Goal: Information Seeking & Learning: Learn about a topic

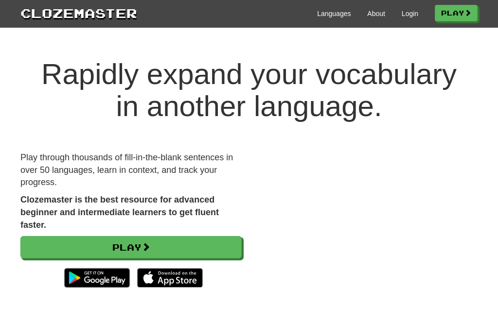
click at [414, 9] on div "Languages About Login Play" at bounding box center [307, 13] width 340 height 18
click at [411, 15] on link "Login" at bounding box center [410, 14] width 17 height 10
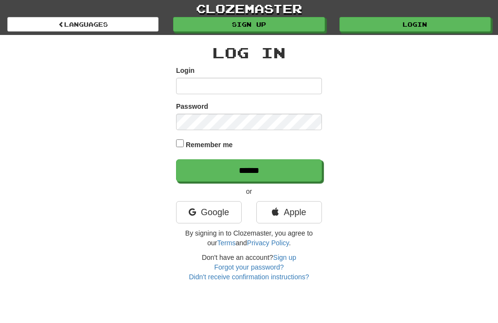
click at [238, 90] on input "Login" at bounding box center [249, 86] width 146 height 17
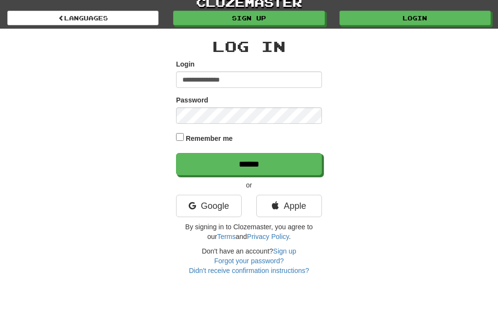
type input "**********"
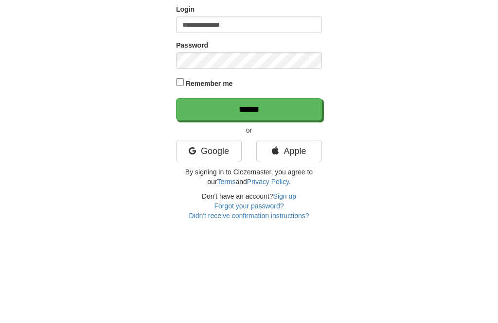
click at [273, 159] on input "******" at bounding box center [249, 170] width 146 height 22
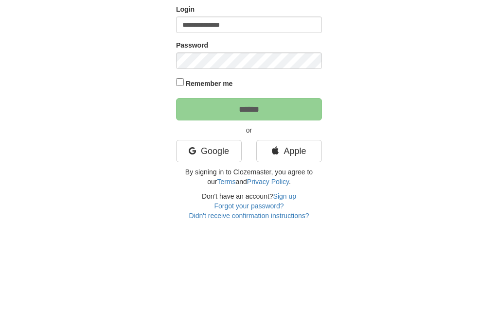
scroll to position [61, 0]
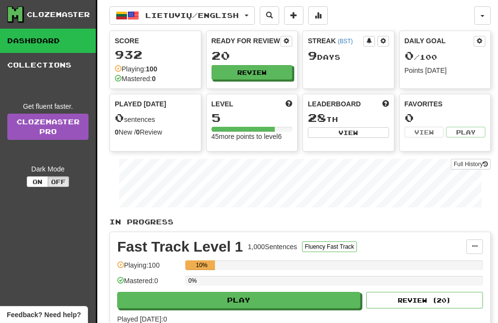
scroll to position [51, 0]
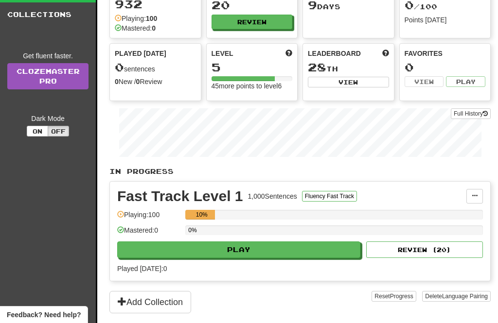
click at [257, 263] on div "Fast Track Level 1 1,000 Sentences Fluency Fast Track Manage Sentences Unpin fr…" at bounding box center [300, 231] width 380 height 99
click at [301, 248] on button "Play" at bounding box center [238, 250] width 243 height 17
select select "**"
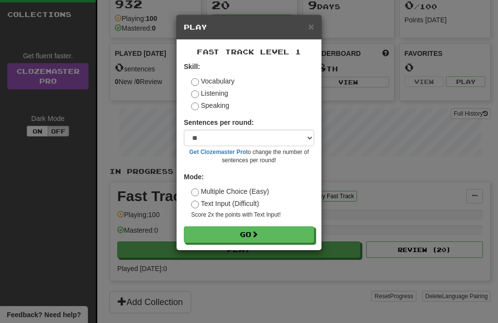
click at [269, 231] on button "Go" at bounding box center [249, 235] width 130 height 17
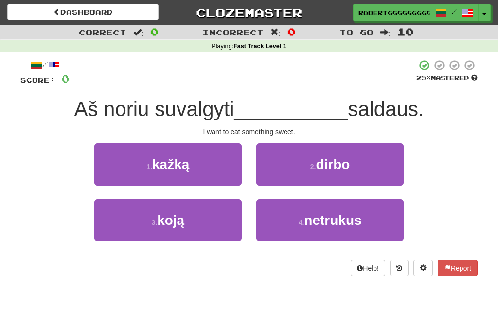
click at [313, 223] on span "netrukus" at bounding box center [332, 220] width 57 height 15
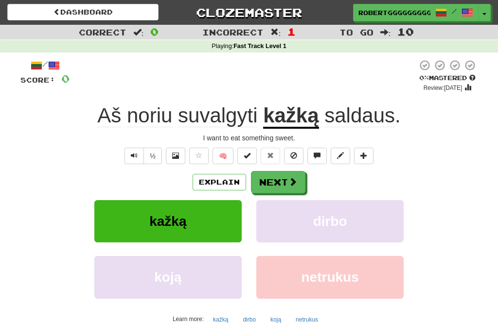
click at [269, 174] on button "Next" at bounding box center [278, 182] width 54 height 22
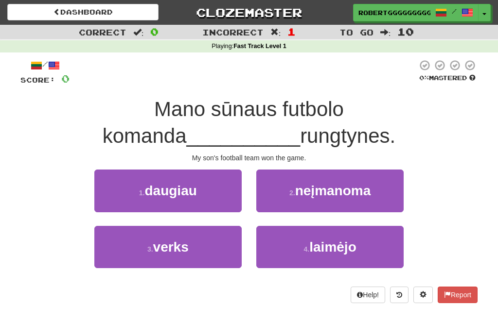
click at [194, 243] on button "3 . verks" at bounding box center [167, 247] width 147 height 42
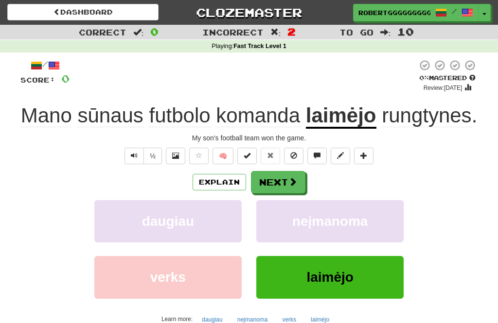
click at [270, 194] on button "Next" at bounding box center [278, 182] width 54 height 22
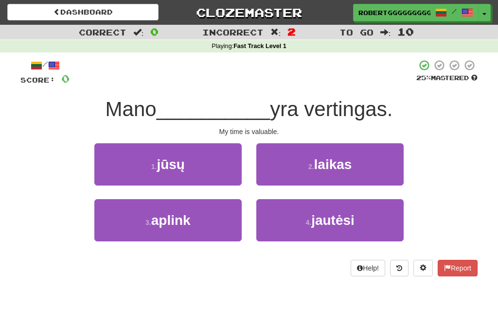
click at [375, 173] on button "2 . laikas" at bounding box center [329, 164] width 147 height 42
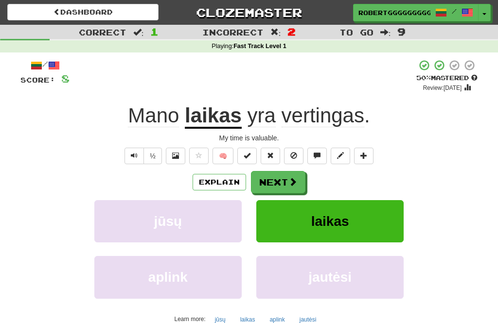
click at [298, 175] on button "Next" at bounding box center [278, 182] width 54 height 22
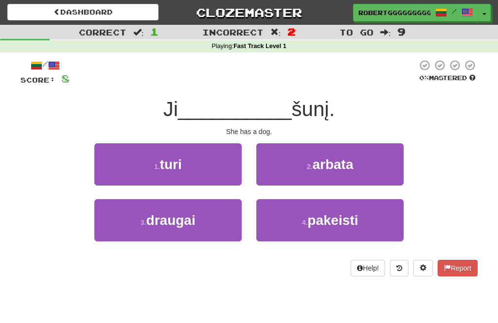
click at [207, 169] on button "1 . turi" at bounding box center [167, 164] width 147 height 42
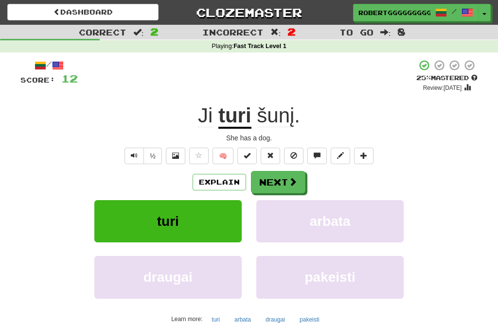
click at [274, 187] on button "Next" at bounding box center [278, 182] width 54 height 22
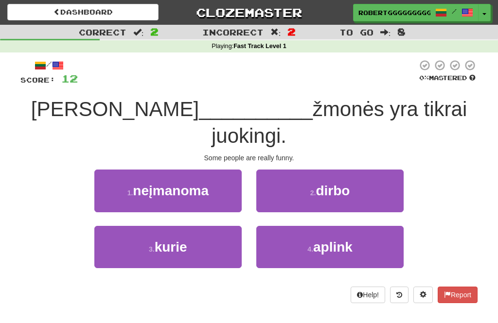
click at [198, 183] on span "neįmanoma" at bounding box center [171, 190] width 76 height 15
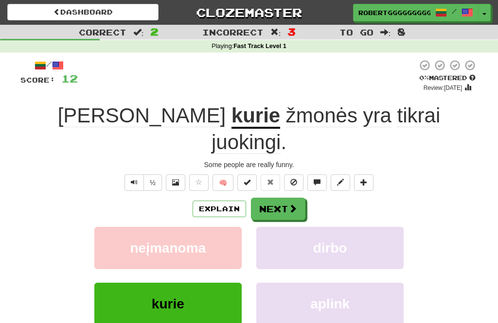
click at [276, 198] on button "Next" at bounding box center [278, 209] width 54 height 22
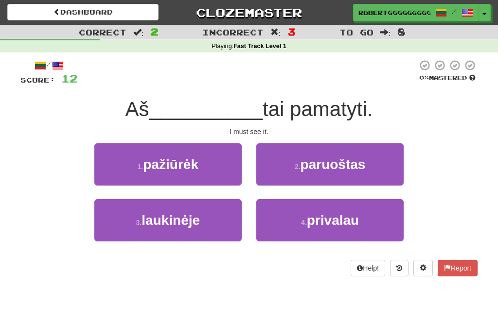
click at [339, 214] on span "privalau" at bounding box center [333, 220] width 52 height 15
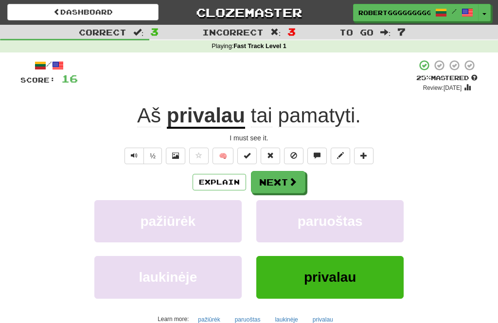
click at [276, 193] on button "Next" at bounding box center [278, 182] width 54 height 22
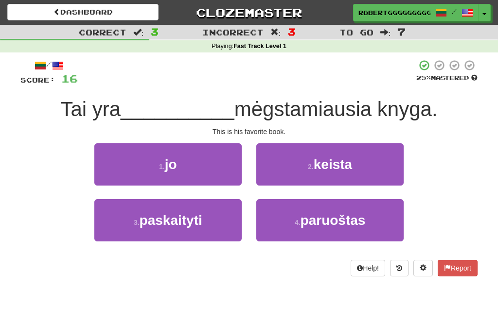
click at [200, 167] on button "1 . jo" at bounding box center [167, 164] width 147 height 42
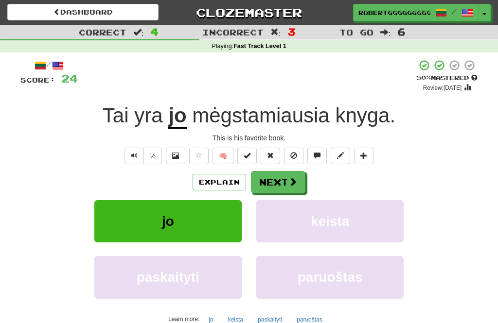
click at [291, 176] on button "Next" at bounding box center [278, 182] width 54 height 22
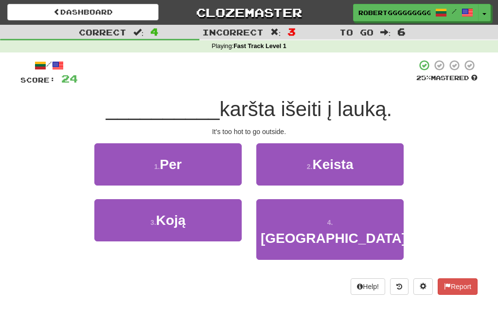
click at [181, 160] on span "Per" at bounding box center [171, 164] width 22 height 15
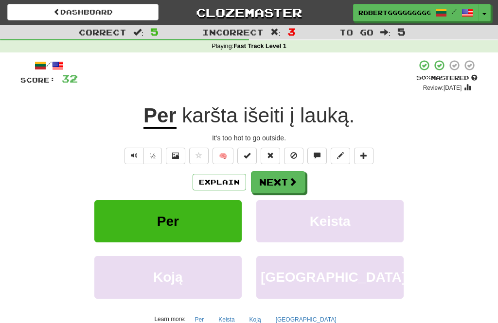
click at [281, 185] on button "Next" at bounding box center [278, 182] width 54 height 22
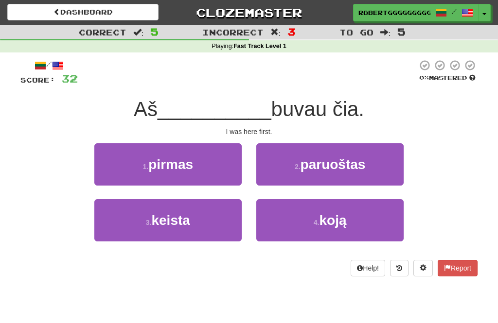
click at [196, 217] on button "3 . keista" at bounding box center [167, 220] width 147 height 42
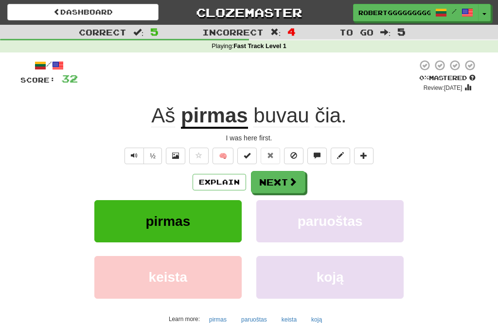
click at [292, 192] on button "Next" at bounding box center [278, 182] width 54 height 22
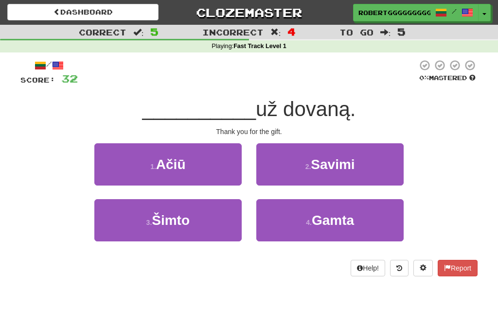
click at [370, 172] on button "2 . Savimi" at bounding box center [329, 164] width 147 height 42
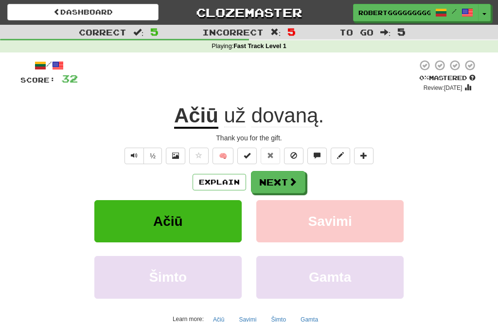
click at [266, 184] on button "Next" at bounding box center [278, 182] width 54 height 22
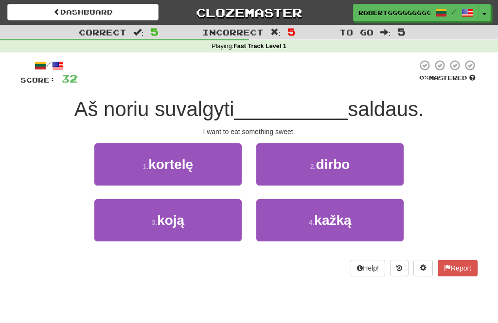
click at [336, 225] on span "kažką" at bounding box center [332, 220] width 37 height 15
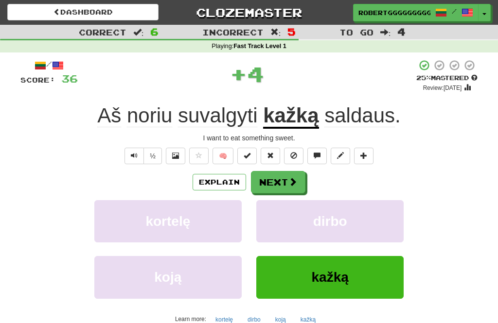
click at [288, 186] on span at bounding box center [292, 181] width 9 height 9
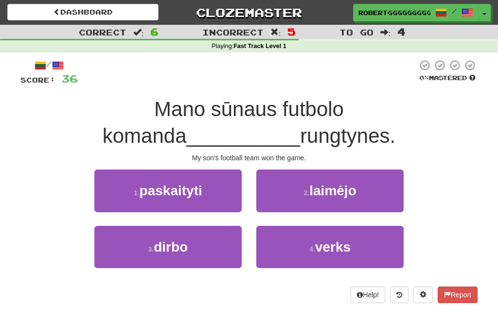
click at [375, 195] on button "2 . laimėjo" at bounding box center [329, 191] width 147 height 42
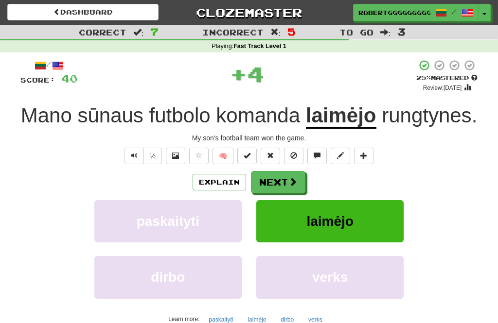
click at [277, 194] on button "Next" at bounding box center [278, 182] width 54 height 22
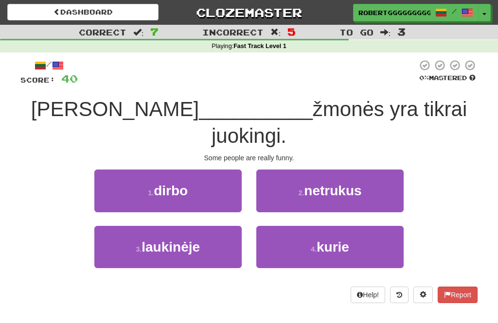
click at [339, 237] on button "4 . kurie" at bounding box center [329, 247] width 147 height 42
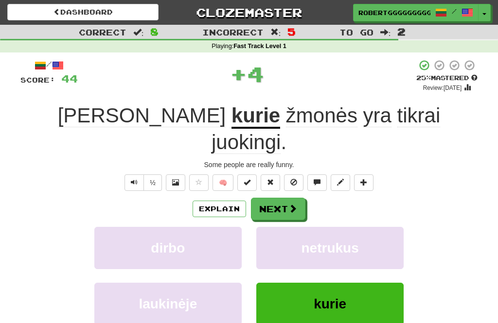
click at [289, 198] on button "Next" at bounding box center [278, 209] width 54 height 22
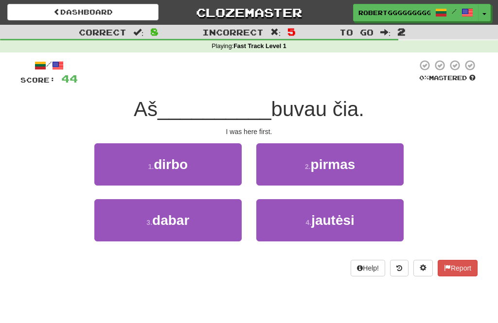
click at [363, 180] on button "2 . pirmas" at bounding box center [329, 164] width 147 height 42
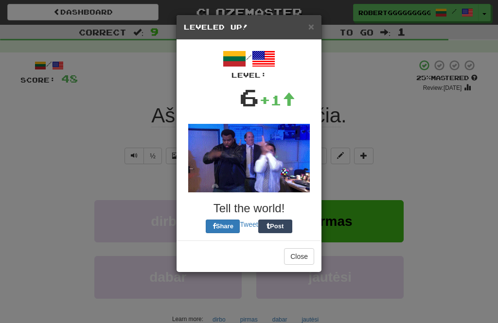
click at [270, 241] on div "Close" at bounding box center [248, 257] width 145 height 32
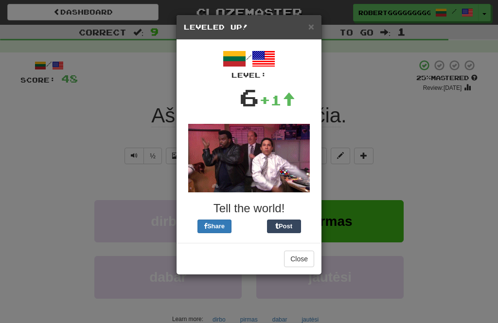
click at [317, 23] on div "× Leveled Up!" at bounding box center [248, 27] width 145 height 25
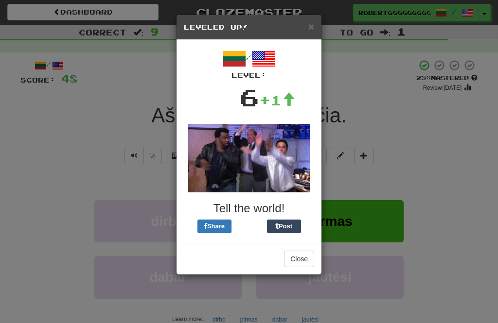
click at [311, 24] on span "×" at bounding box center [311, 26] width 6 height 11
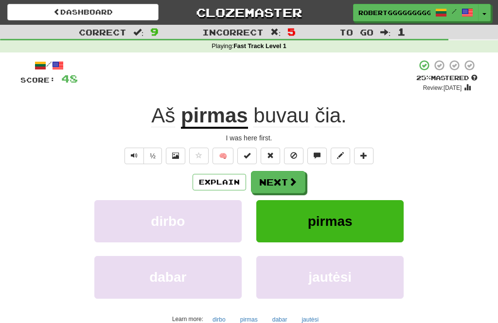
click at [282, 185] on button "Next" at bounding box center [278, 182] width 54 height 22
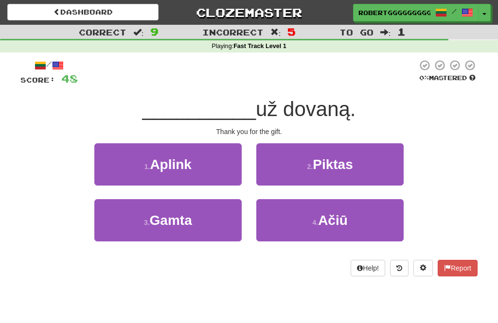
click at [332, 236] on button "4 . Ačiū" at bounding box center [329, 220] width 147 height 42
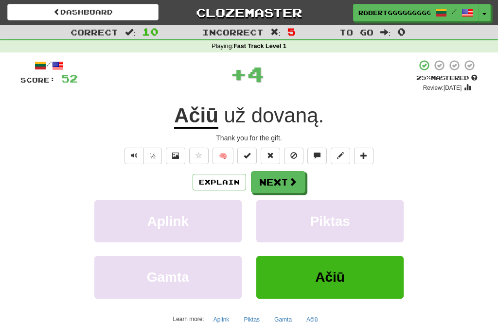
click at [288, 185] on span at bounding box center [292, 181] width 9 height 9
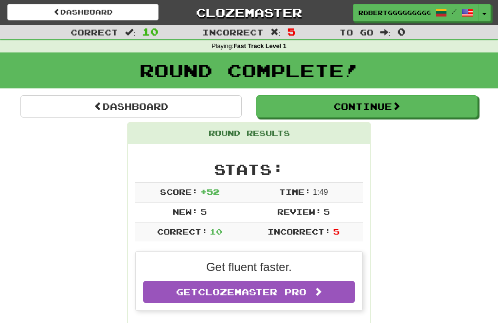
click at [394, 107] on button "Continue" at bounding box center [366, 106] width 221 height 22
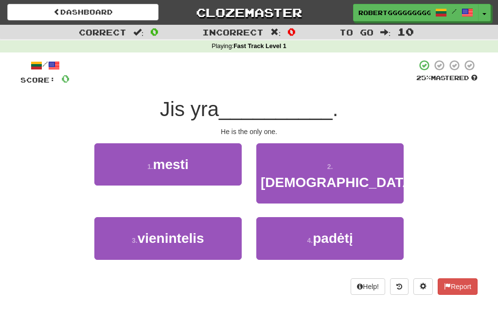
click at [193, 231] on span "vienintelis" at bounding box center [171, 238] width 67 height 15
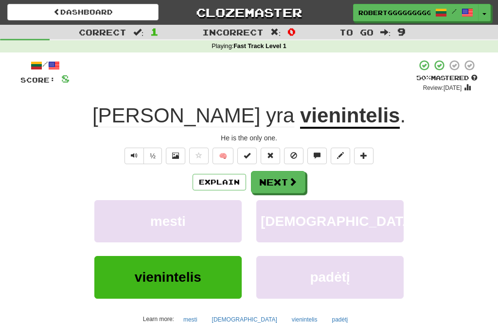
click at [286, 171] on button "Next" at bounding box center [278, 182] width 54 height 22
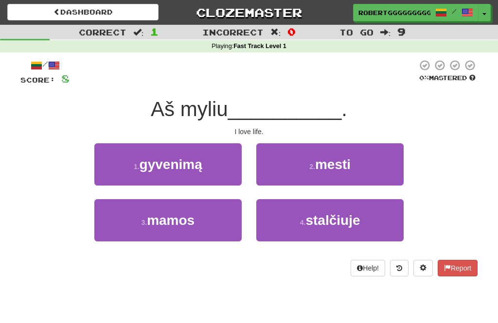
click at [345, 231] on button "4 . stalčiuje" at bounding box center [329, 220] width 147 height 42
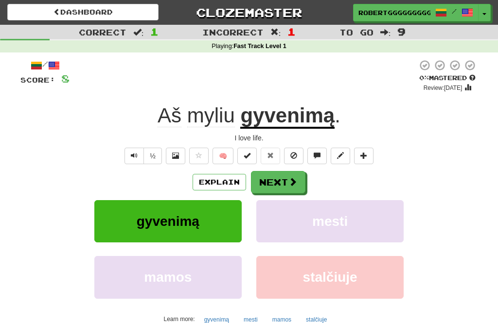
click at [282, 179] on button "Next" at bounding box center [278, 182] width 54 height 22
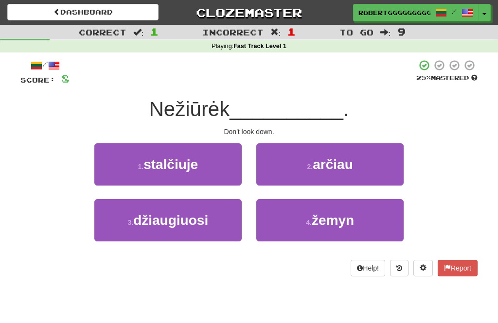
click at [364, 155] on button "2 . arčiau" at bounding box center [329, 164] width 147 height 42
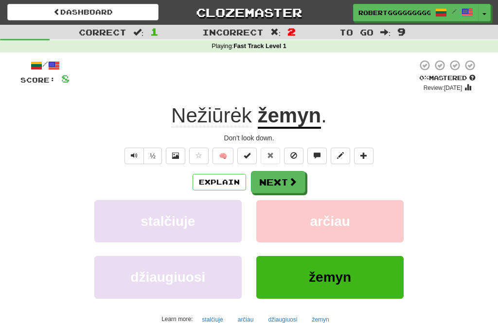
click at [285, 179] on button "Next" at bounding box center [278, 182] width 54 height 22
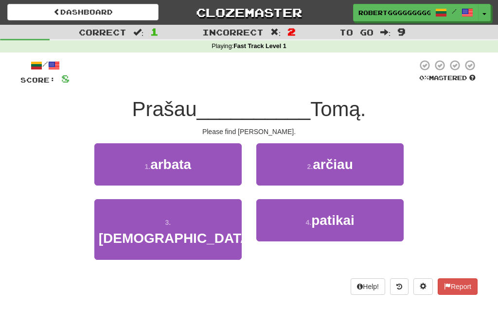
click at [206, 227] on button "3 . surasti" at bounding box center [167, 229] width 147 height 61
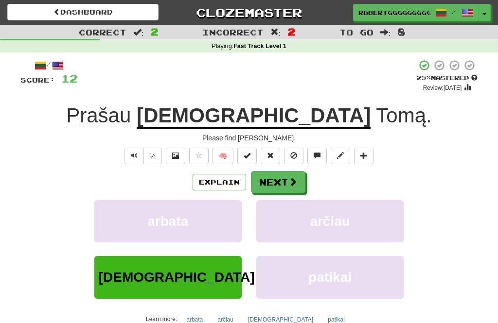
click at [286, 184] on button "Next" at bounding box center [278, 182] width 54 height 22
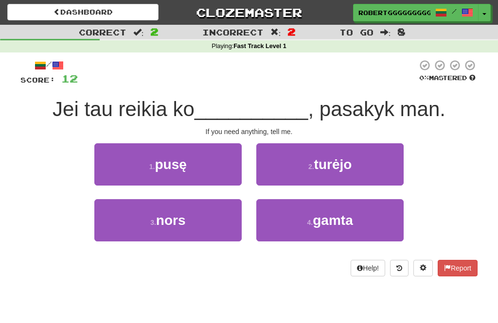
click at [357, 181] on button "2 . turėjo" at bounding box center [329, 164] width 147 height 42
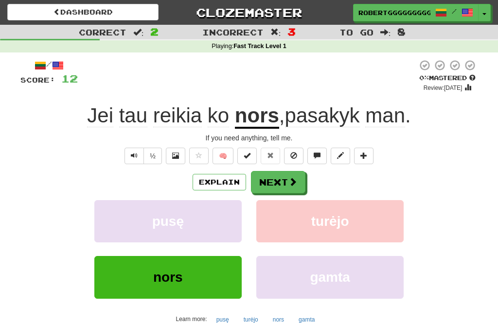
click at [295, 192] on button "Next" at bounding box center [278, 182] width 54 height 22
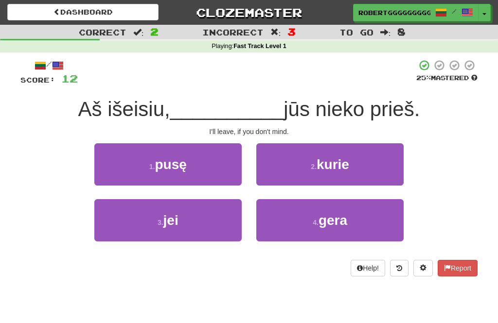
click at [355, 221] on button "4 . gera" at bounding box center [329, 220] width 147 height 42
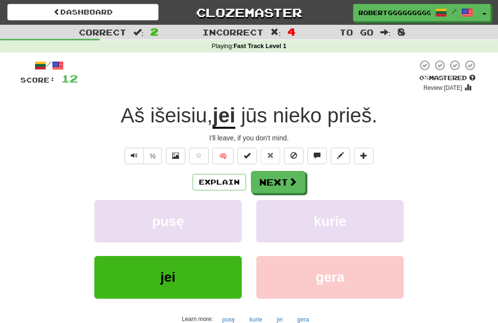
click at [283, 178] on button "Next" at bounding box center [278, 182] width 54 height 22
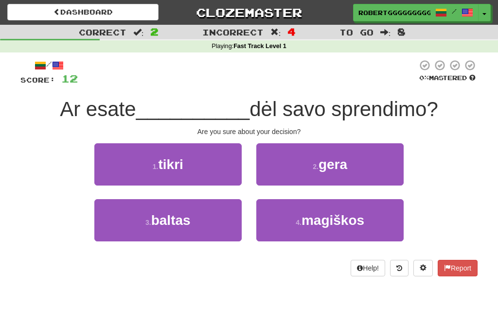
click at [198, 212] on button "3 . baltas" at bounding box center [167, 220] width 147 height 42
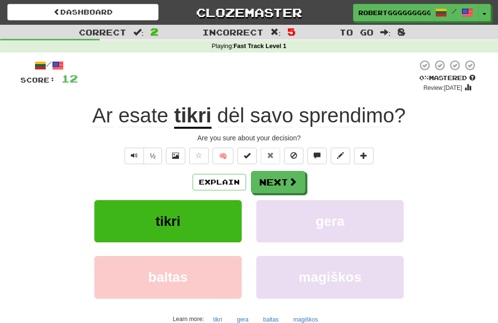
click at [289, 185] on span at bounding box center [292, 181] width 9 height 9
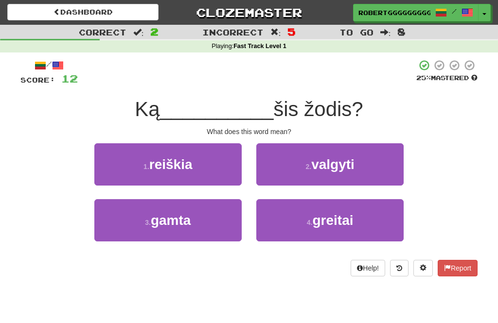
click at [376, 161] on button "2 . valgyti" at bounding box center [329, 164] width 147 height 42
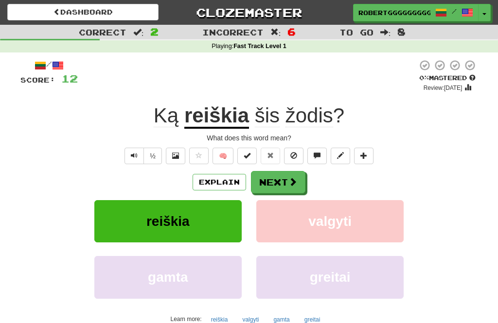
click at [286, 172] on button "Next" at bounding box center [278, 182] width 54 height 22
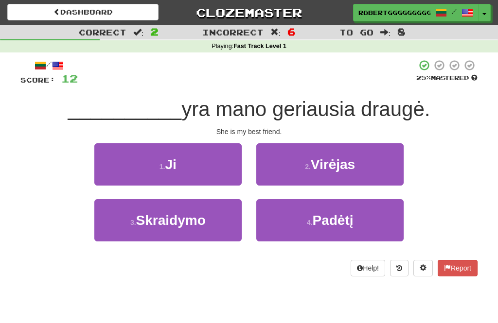
click at [191, 172] on button "1 . Ji" at bounding box center [167, 164] width 147 height 42
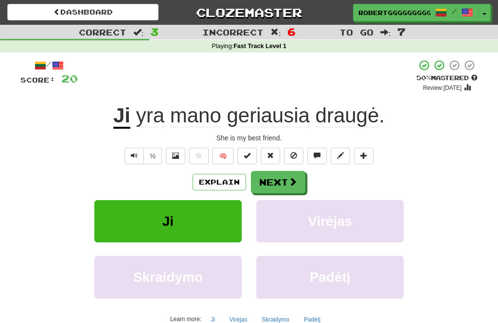
click at [289, 186] on span at bounding box center [292, 181] width 9 height 9
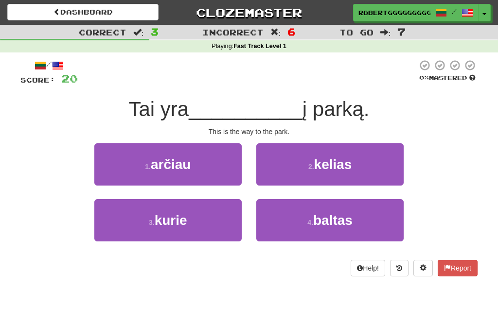
click at [199, 172] on button "1 . arčiau" at bounding box center [167, 164] width 147 height 42
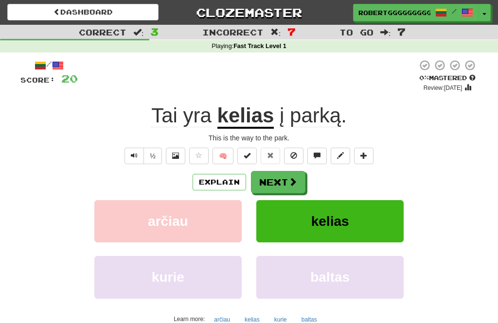
click at [286, 187] on button "Next" at bounding box center [278, 182] width 54 height 22
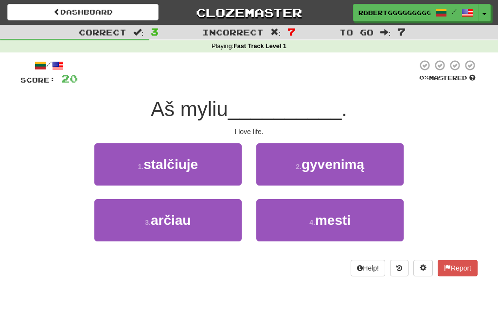
click at [364, 169] on span "gyvenimą" at bounding box center [332, 164] width 63 height 15
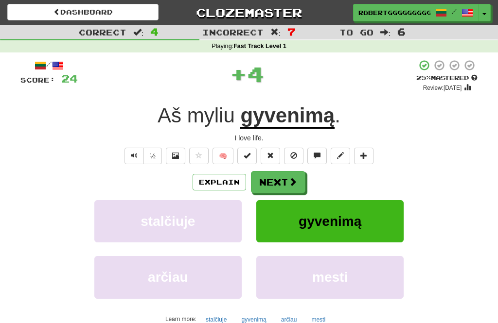
click at [286, 181] on button "Next" at bounding box center [278, 182] width 54 height 22
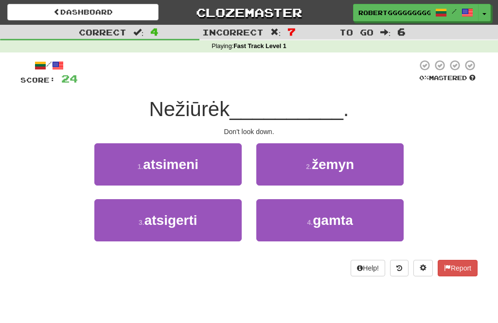
click at [372, 167] on button "2 . žemyn" at bounding box center [329, 164] width 147 height 42
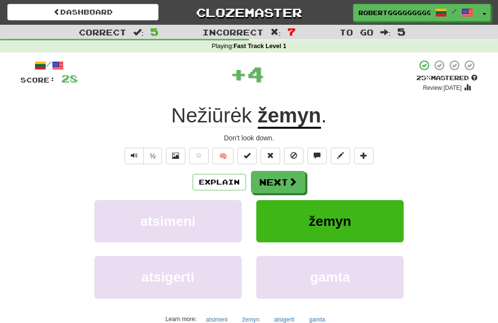
click at [280, 192] on button "Next" at bounding box center [278, 182] width 54 height 22
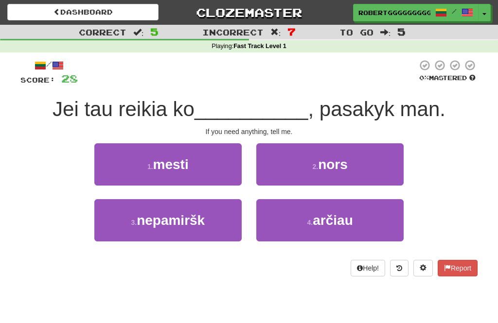
click at [362, 168] on button "2 . nors" at bounding box center [329, 164] width 147 height 42
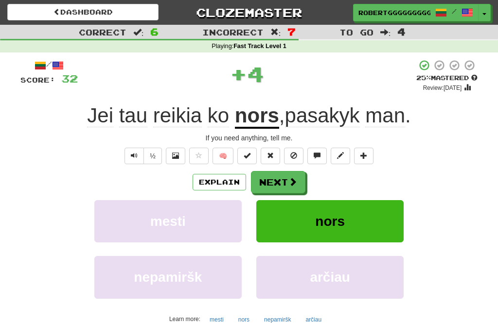
click at [278, 177] on button "Next" at bounding box center [278, 182] width 54 height 22
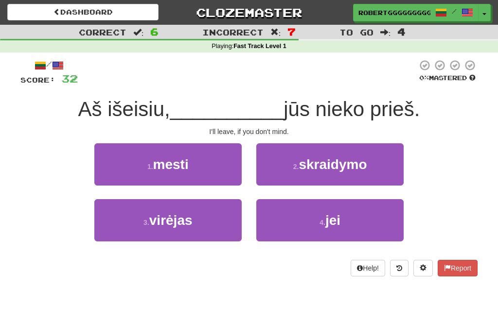
click at [366, 223] on button "4 . jei" at bounding box center [329, 220] width 147 height 42
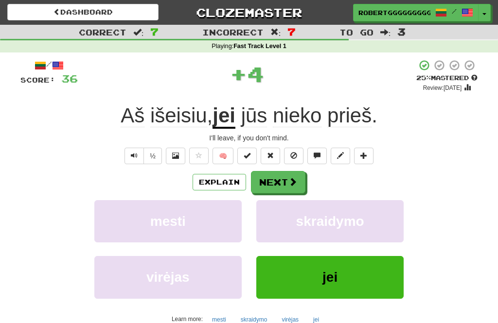
click at [296, 182] on span at bounding box center [292, 181] width 9 height 9
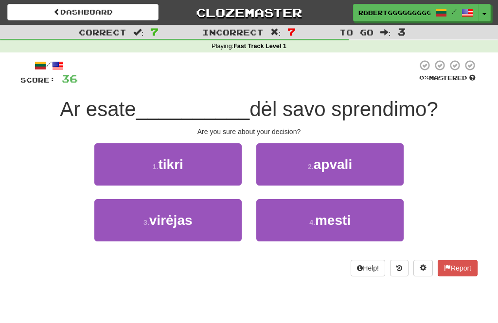
click at [215, 171] on button "1 . tikri" at bounding box center [167, 164] width 147 height 42
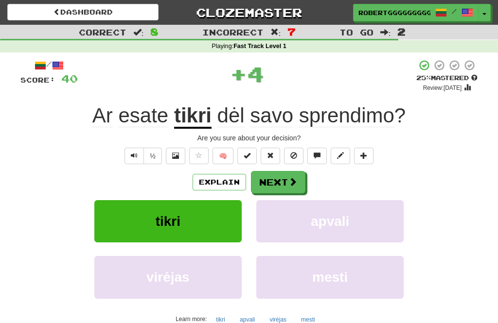
click at [288, 188] on button "Next" at bounding box center [278, 182] width 54 height 22
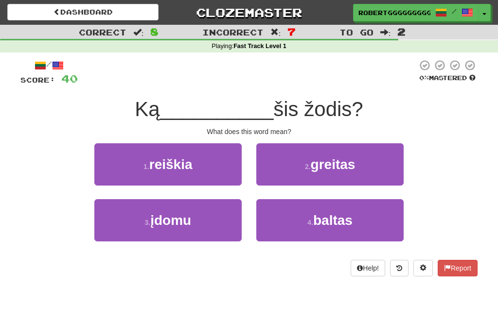
click at [217, 175] on button "1 . reiškia" at bounding box center [167, 164] width 147 height 42
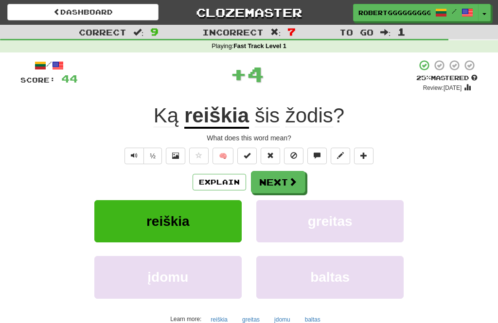
click at [299, 177] on button "Next" at bounding box center [278, 182] width 54 height 22
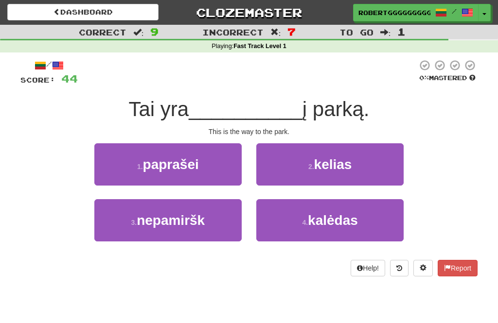
click at [384, 172] on button "2 . kelias" at bounding box center [329, 164] width 147 height 42
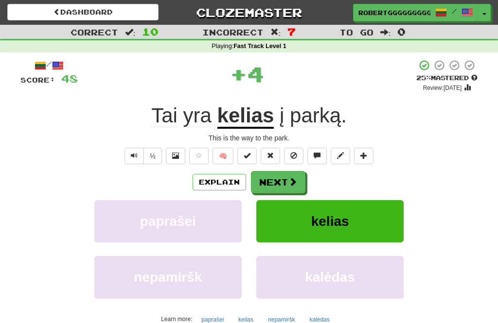
click at [280, 183] on button "Next" at bounding box center [278, 182] width 54 height 22
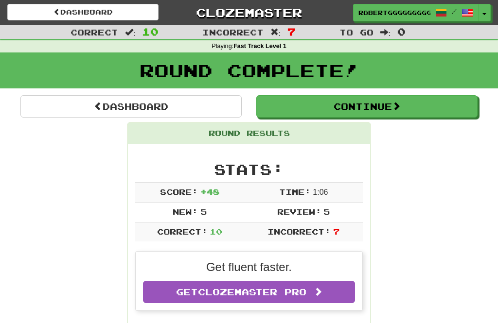
click at [206, 98] on link "Dashboard" at bounding box center [130, 106] width 221 height 22
